Goal: Information Seeking & Learning: Learn about a topic

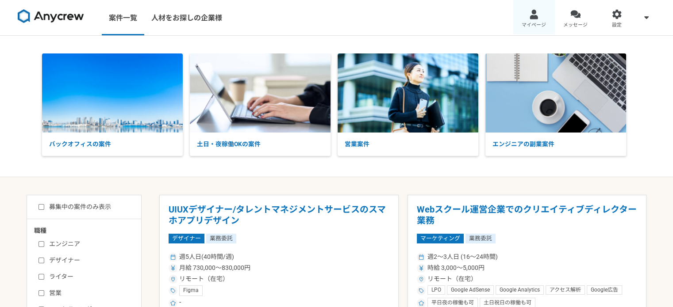
click at [529, 12] on div at bounding box center [534, 14] width 10 height 10
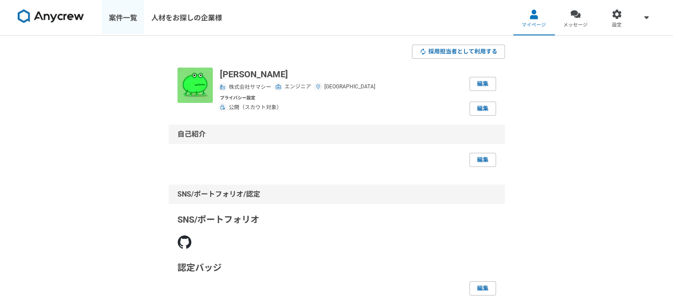
click at [133, 16] on link "案件一覧" at bounding box center [123, 17] width 42 height 35
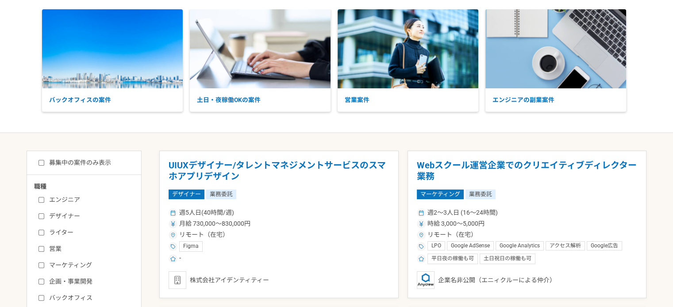
scroll to position [88, 0]
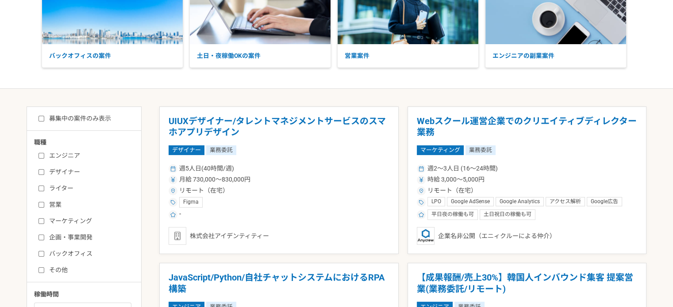
click at [42, 155] on input "エンジニア" at bounding box center [41, 156] width 6 height 6
checkbox input "true"
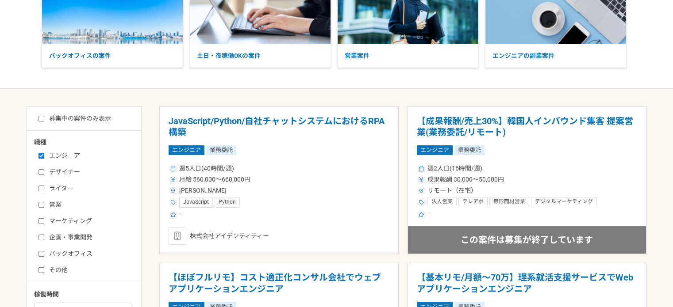
scroll to position [177, 0]
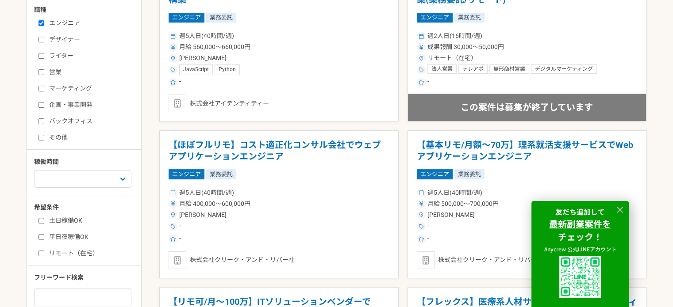
scroll to position [265, 0]
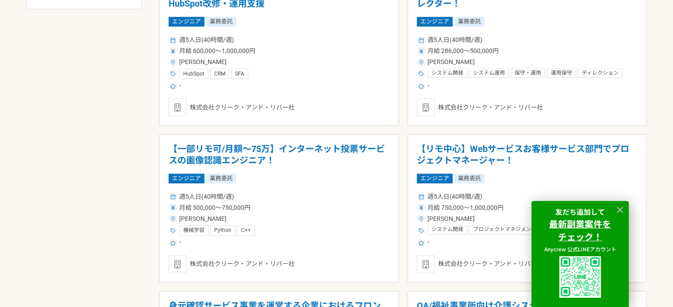
scroll to position [575, 0]
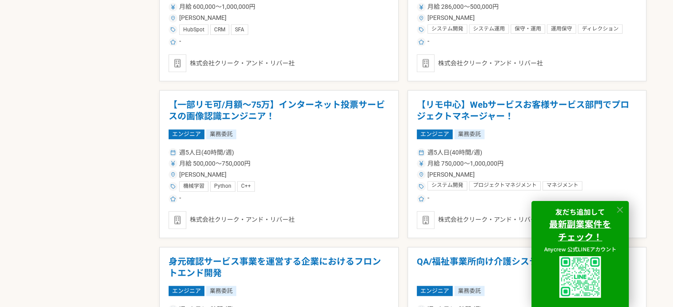
click at [621, 211] on icon at bounding box center [620, 210] width 10 height 10
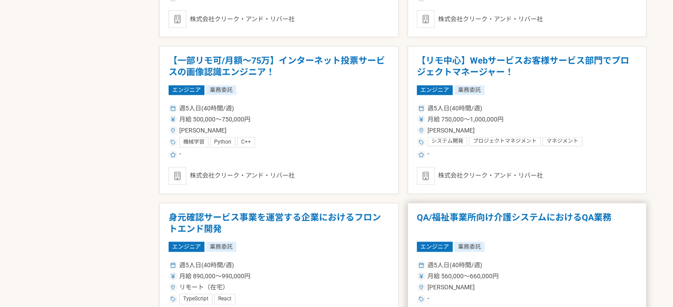
scroll to position [664, 0]
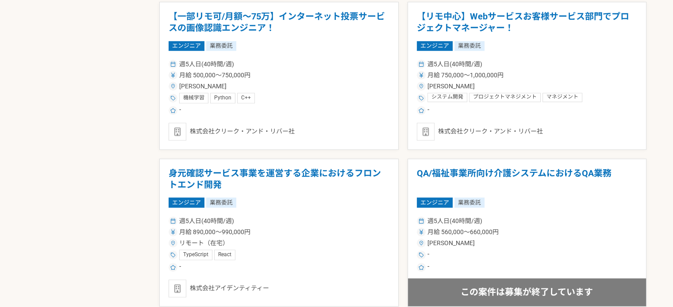
click at [402, 201] on div "JavaScript/Python/自社チャットシステムにおけるRPA構築 エンジニア 業務委託 週5人日(40時間/週) 月給 560,000〜660,00…" at bounding box center [402, 311] width 487 height 1560
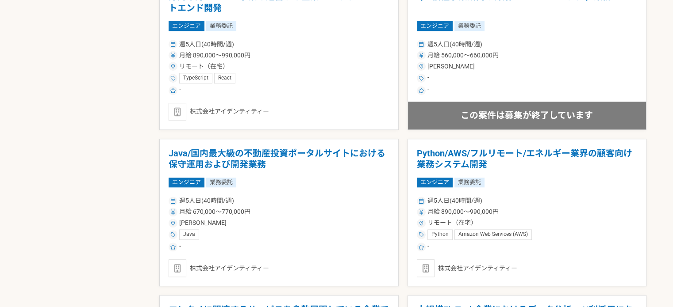
scroll to position [929, 0]
